Goal: Task Accomplishment & Management: Use online tool/utility

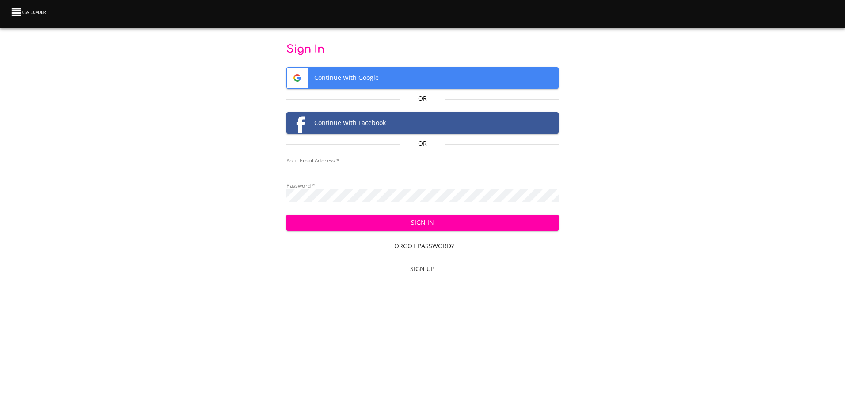
type input "[EMAIL_ADDRESS][DOMAIN_NAME]"
click at [335, 225] on span "Sign In" at bounding box center [422, 222] width 258 height 11
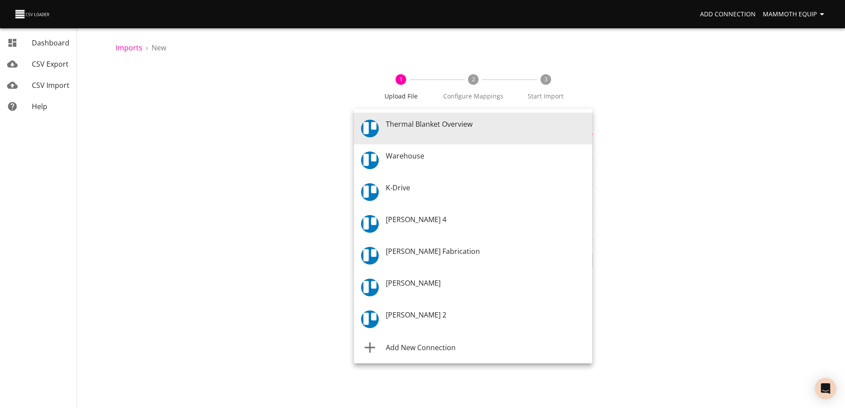
click at [584, 128] on body "Add Connection Mammoth Equip Dashboard CSV Export CSV Import Help Imports › New…" at bounding box center [422, 204] width 845 height 408
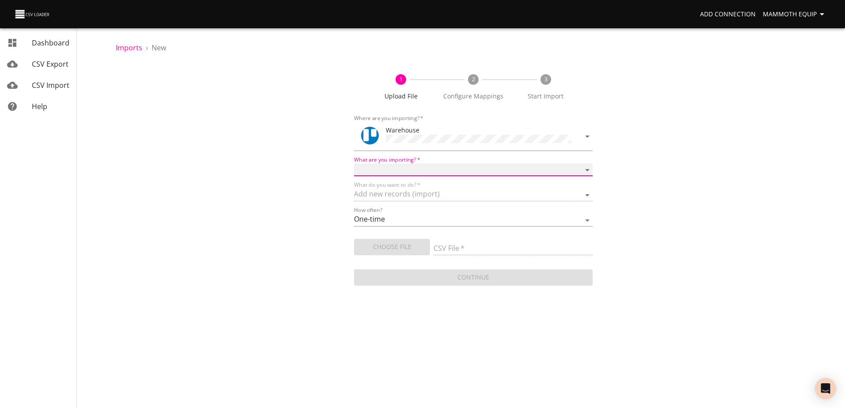
click at [587, 170] on select "Boards Cards Checkitems Checklists" at bounding box center [473, 169] width 238 height 13
select select "cards"
click at [354, 163] on select "Boards Cards Checkitems Checklists" at bounding box center [473, 169] width 238 height 13
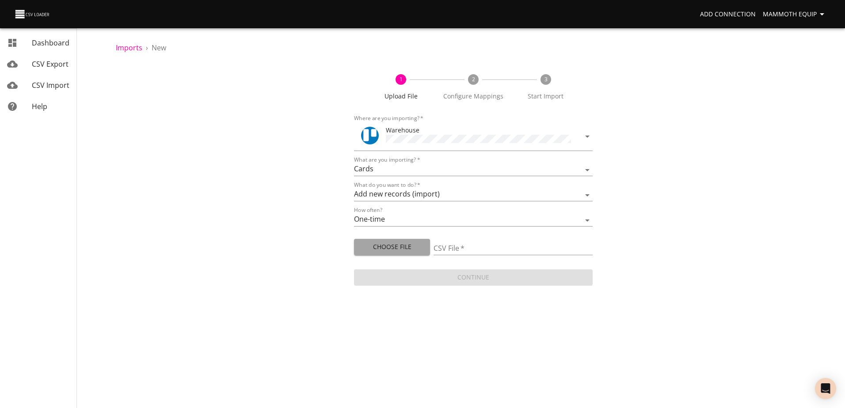
click at [383, 246] on span "Choose File" at bounding box center [392, 247] width 62 height 11
type input "Import1.xlsx"
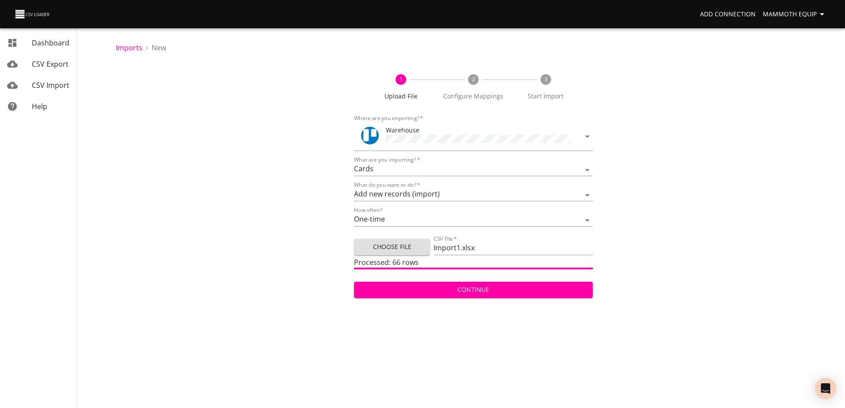
click at [495, 286] on span "Continue" at bounding box center [473, 289] width 224 height 11
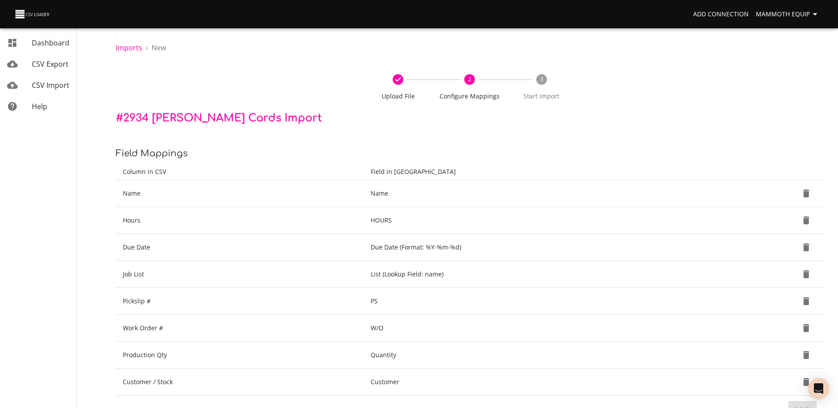
scroll to position [93, 0]
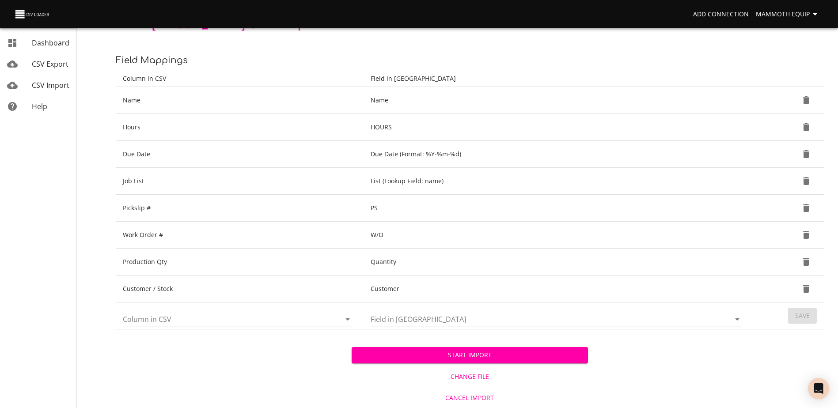
click at [507, 353] on span "Start Import" at bounding box center [470, 355] width 222 height 11
